Goal: Task Accomplishment & Management: Manage account settings

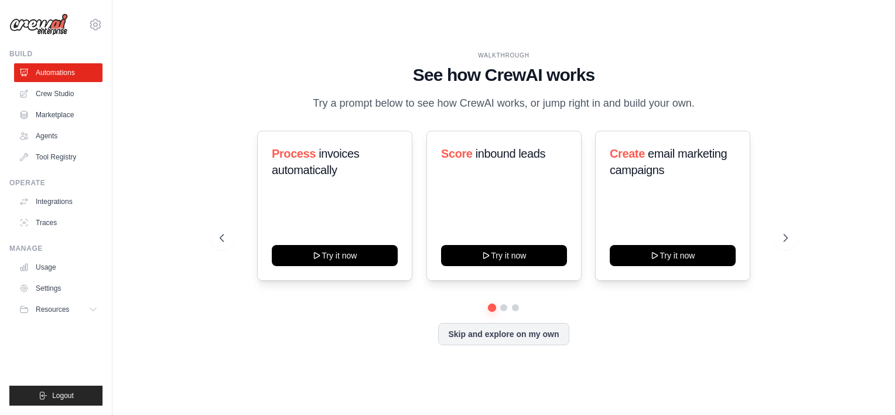
click at [284, 80] on h1 "See how CrewAI works" at bounding box center [504, 74] width 568 height 21
click at [44, 132] on link "Agents" at bounding box center [59, 136] width 88 height 19
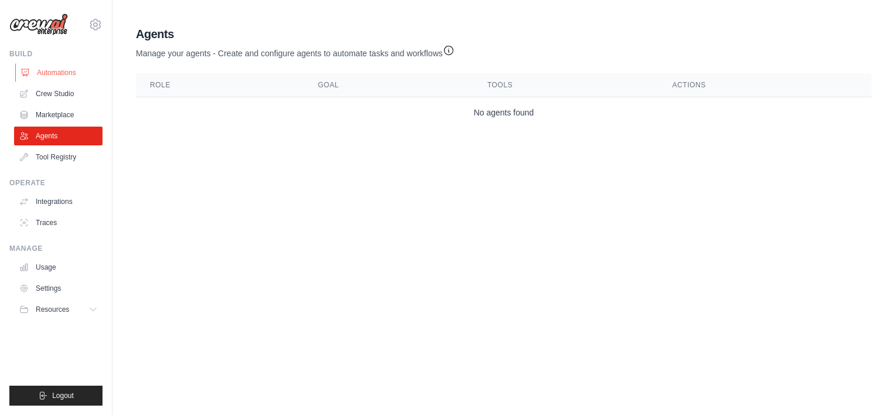
click at [40, 79] on link "Automations" at bounding box center [59, 72] width 88 height 19
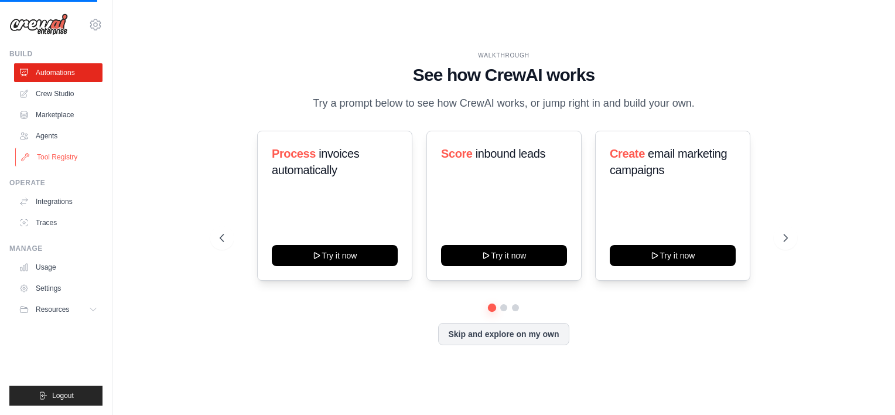
click at [40, 155] on link "Tool Registry" at bounding box center [59, 157] width 88 height 19
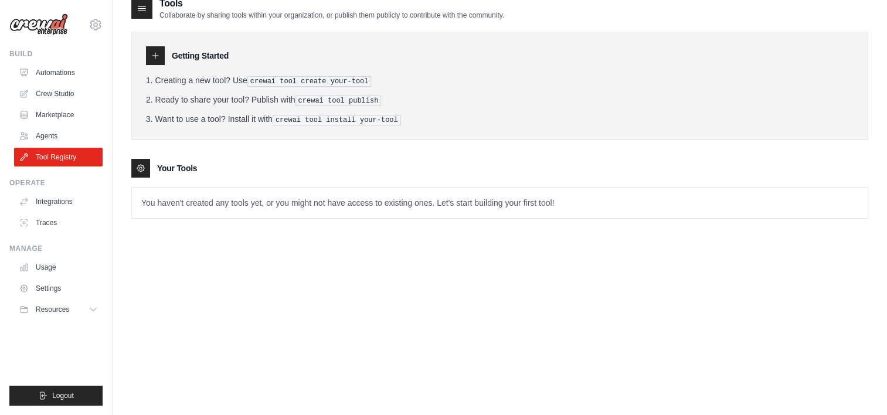
scroll to position [23, 0]
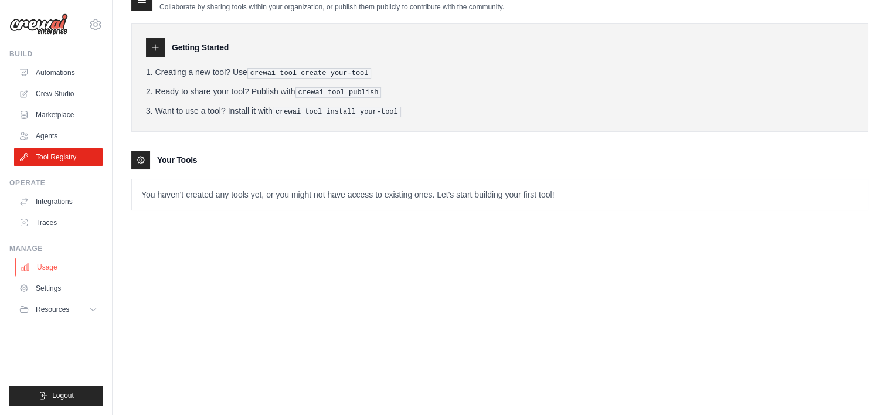
click at [38, 265] on link "Usage" at bounding box center [59, 267] width 88 height 19
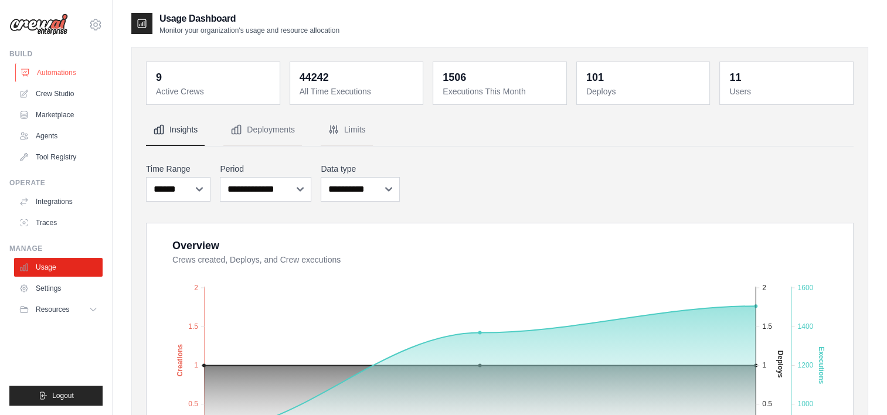
click at [54, 74] on link "Automations" at bounding box center [59, 72] width 88 height 19
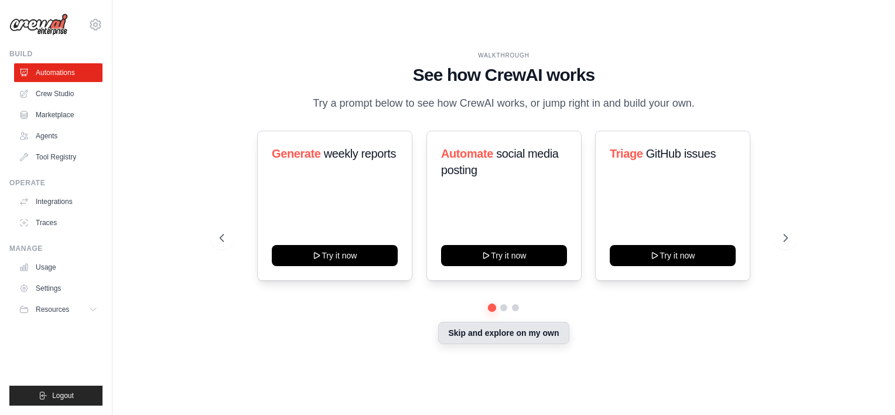
click at [500, 342] on button "Skip and explore on my own" at bounding box center [503, 333] width 131 height 22
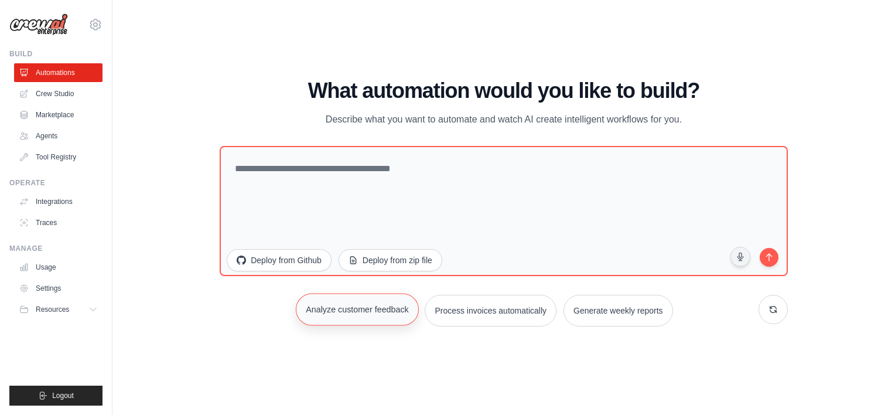
click at [310, 304] on button "Analyze customer feedback" at bounding box center [357, 309] width 123 height 32
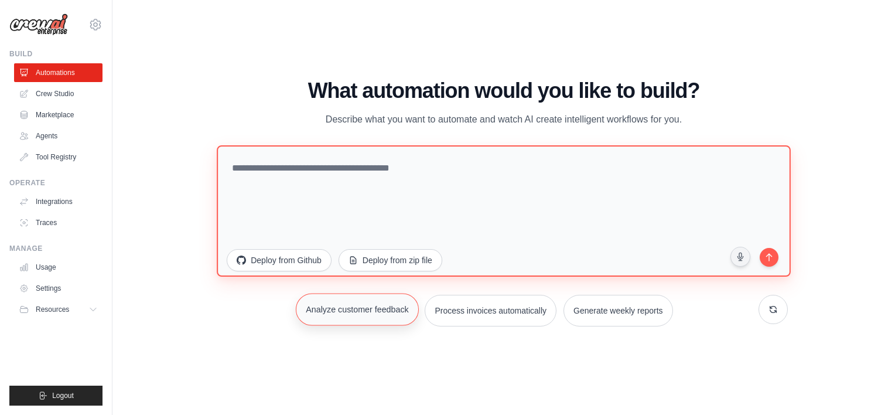
type textarea "**********"
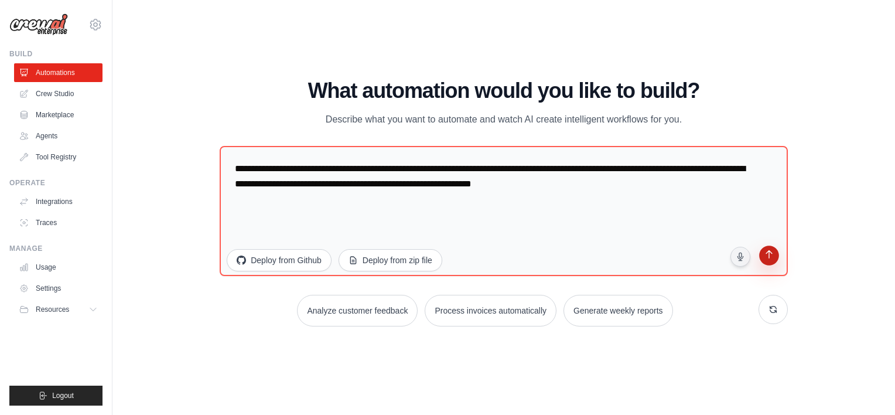
click at [767, 260] on icon "submit" at bounding box center [769, 255] width 11 height 11
click at [50, 94] on link "Crew Studio" at bounding box center [59, 93] width 88 height 19
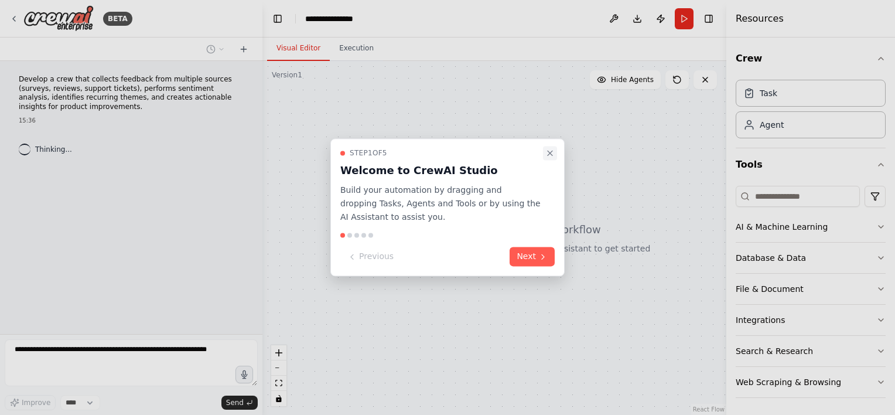
click at [553, 155] on icon "Close walkthrough" at bounding box center [550, 152] width 9 height 9
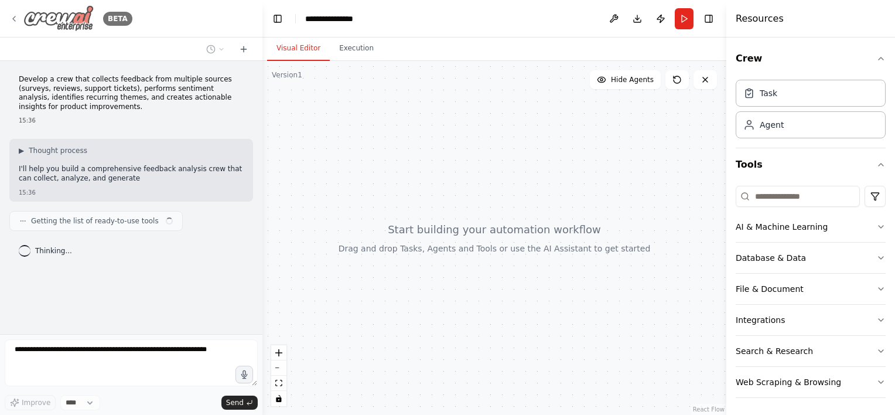
click at [14, 23] on icon at bounding box center [13, 18] width 9 height 9
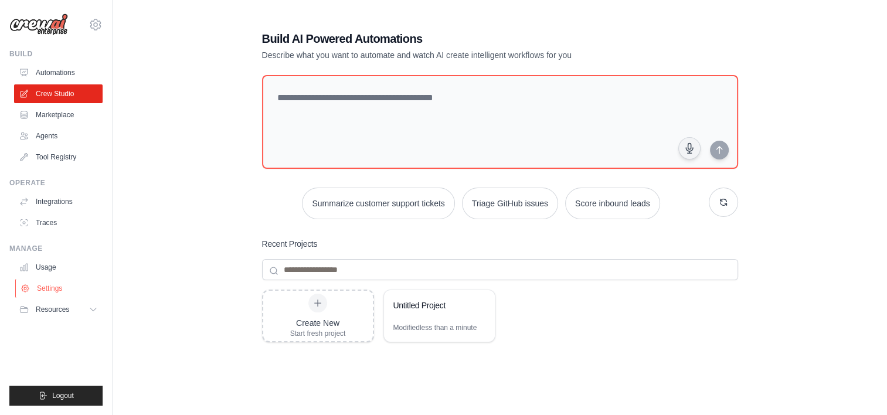
click at [28, 291] on icon at bounding box center [25, 288] width 9 height 9
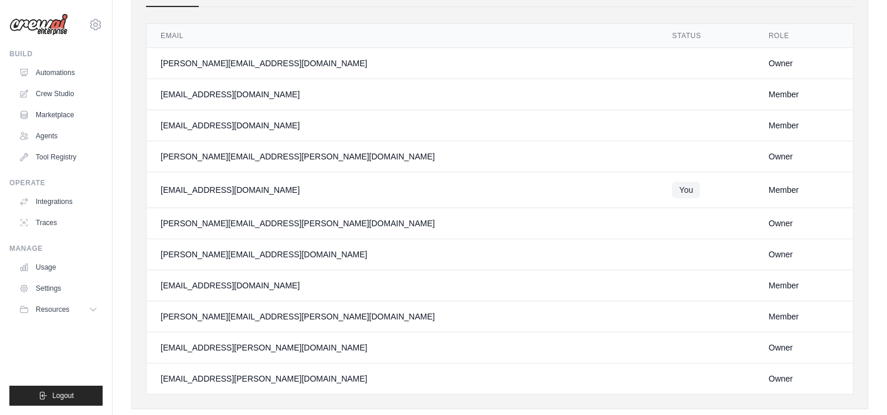
scroll to position [109, 0]
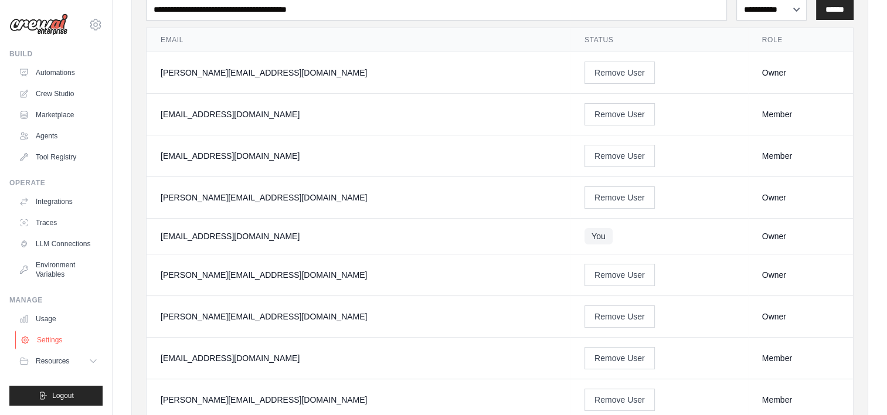
drag, startPoint x: 62, startPoint y: 328, endPoint x: 60, endPoint y: 335, distance: 7.8
click at [62, 329] on ul "Usage Settings Resources Documentation Blog" at bounding box center [58, 339] width 88 height 61
click at [58, 340] on link "Settings" at bounding box center [59, 339] width 88 height 19
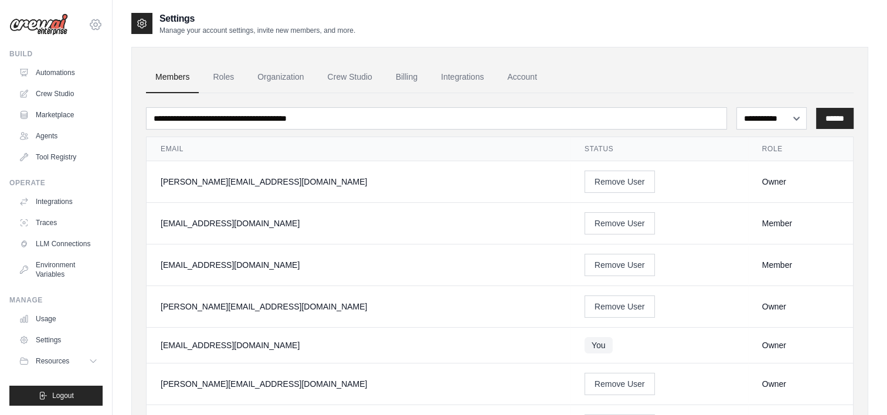
click at [94, 24] on icon at bounding box center [95, 25] width 14 height 14
click at [73, 81] on link "Settings" at bounding box center [95, 79] width 103 height 21
click at [98, 31] on icon at bounding box center [95, 25] width 14 height 14
click at [81, 52] on div "kayky.fsoares@piracanjuba.com.br" at bounding box center [95, 51] width 84 height 12
drag, startPoint x: 81, startPoint y: 52, endPoint x: 56, endPoint y: 54, distance: 25.3
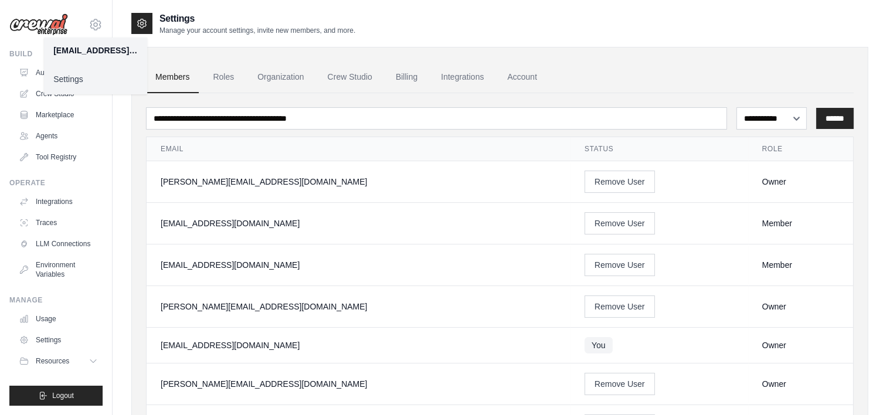
click at [56, 54] on div "kayky.fsoares@piracanjuba.com.br" at bounding box center [95, 51] width 84 height 12
click at [524, 77] on link "Account" at bounding box center [521, 78] width 49 height 32
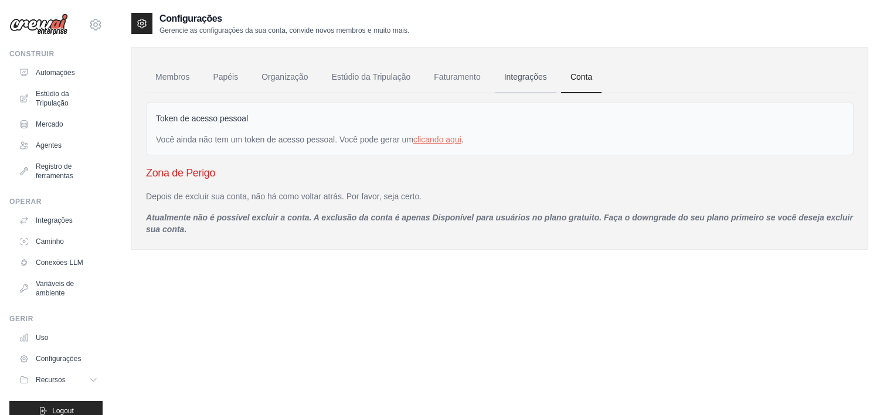
click at [513, 77] on link "Integrações" at bounding box center [526, 78] width 62 height 32
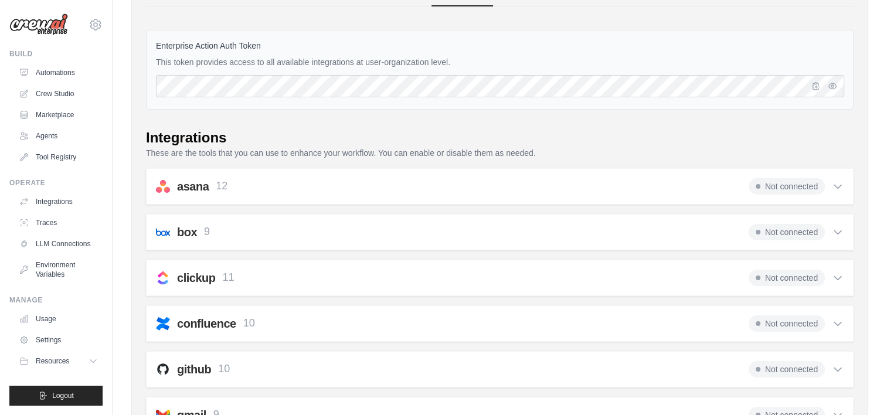
scroll to position [59, 0]
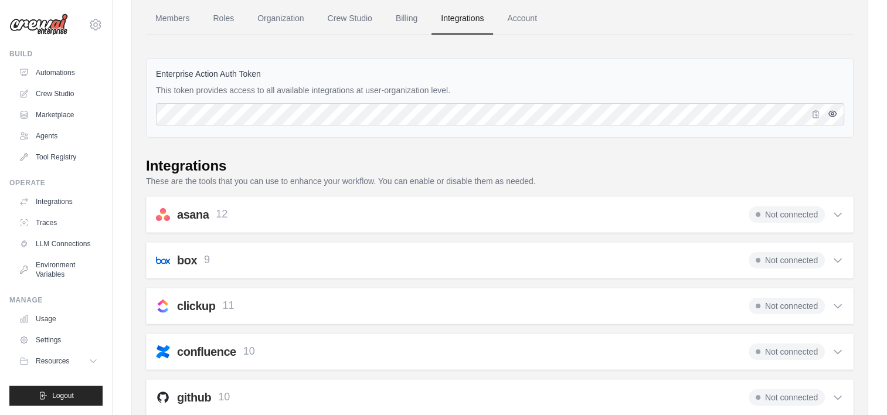
click at [835, 117] on button "button" at bounding box center [832, 114] width 14 height 14
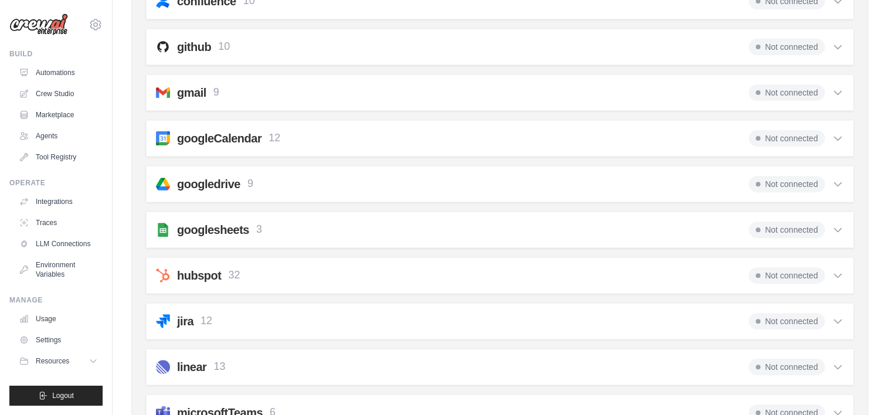
scroll to position [293, 0]
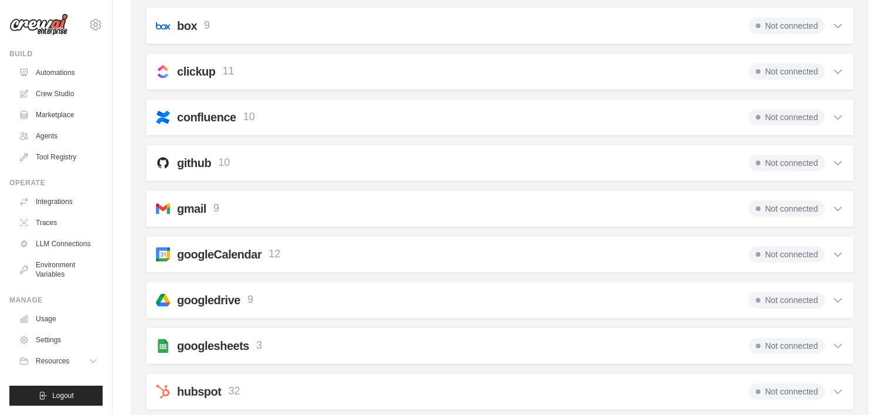
click at [108, 29] on div "kayky.fsoares@piracanjuba.com.br Settings Build Automations Crew Studio Marketp…" at bounding box center [56, 207] width 113 height 415
click at [90, 29] on icon at bounding box center [95, 25] width 14 height 14
click at [82, 50] on div "kayky.fsoares@piracanjuba.com.br" at bounding box center [95, 51] width 84 height 12
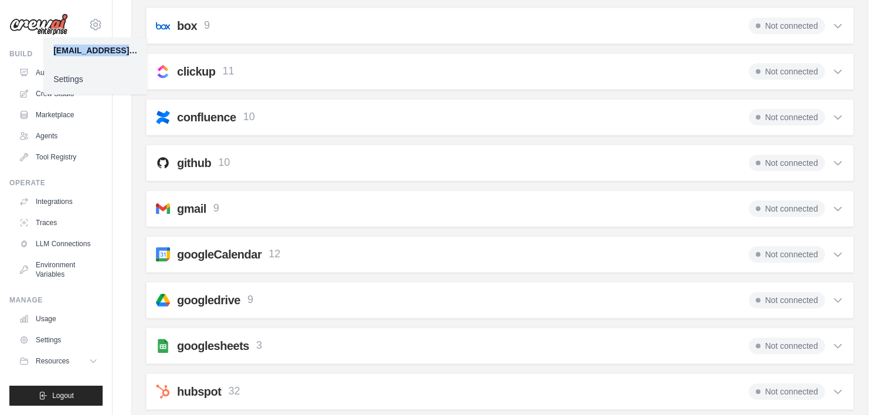
click at [82, 50] on div "kayky.fsoares@piracanjuba.com.br" at bounding box center [95, 51] width 84 height 12
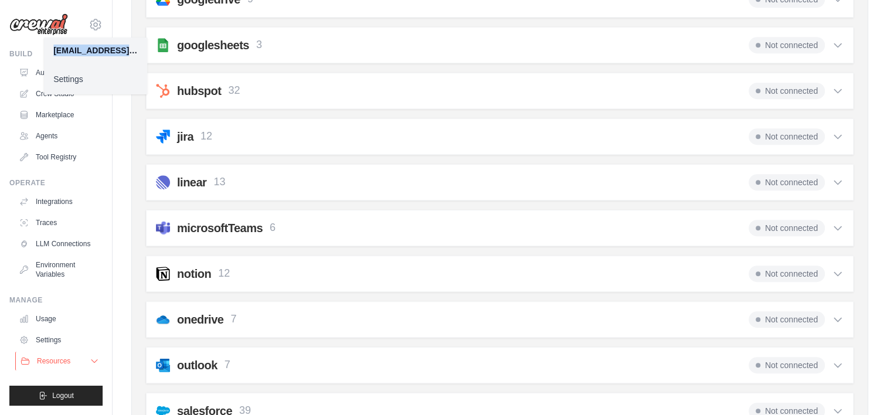
scroll to position [762, 0]
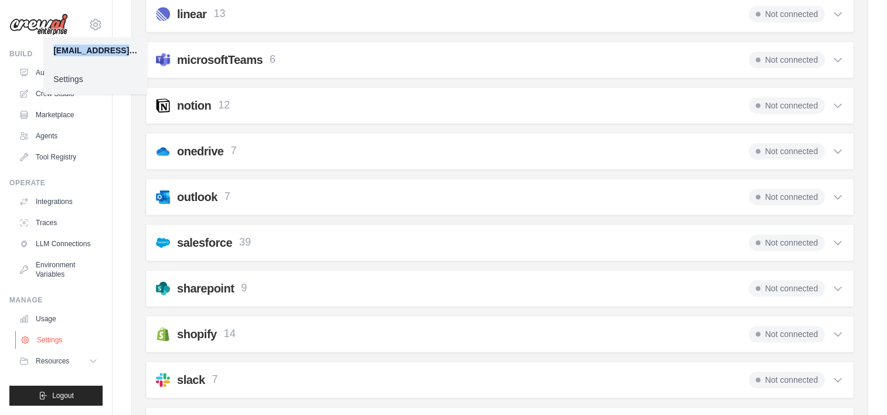
click at [89, 357] on button "Resources" at bounding box center [58, 361] width 88 height 19
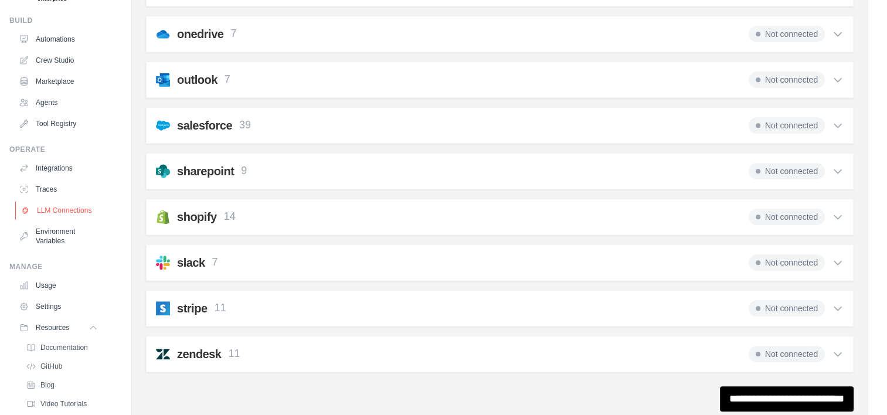
scroll to position [0, 0]
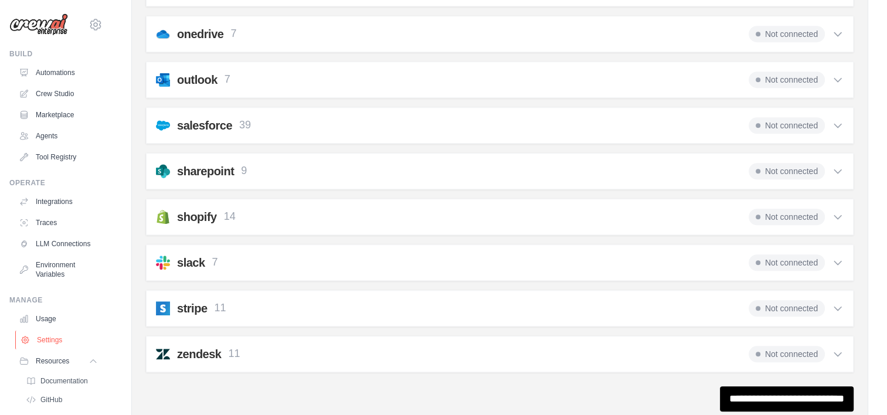
click at [52, 347] on link "Settings" at bounding box center [59, 339] width 88 height 19
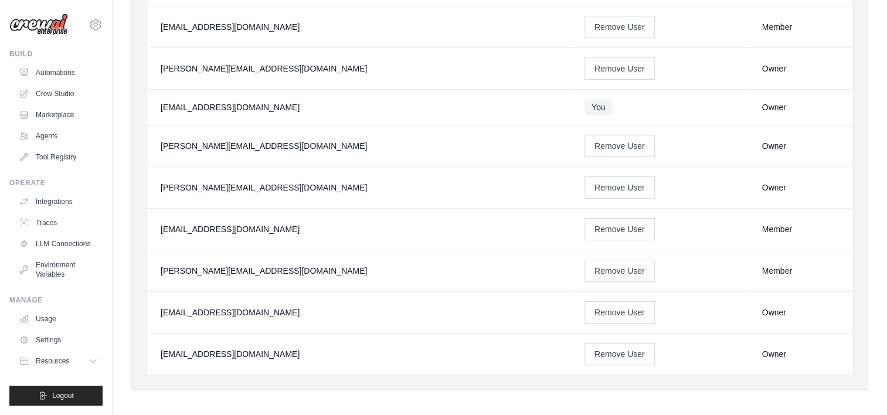
scroll to position [239, 0]
